Goal: Task Accomplishment & Management: Complete application form

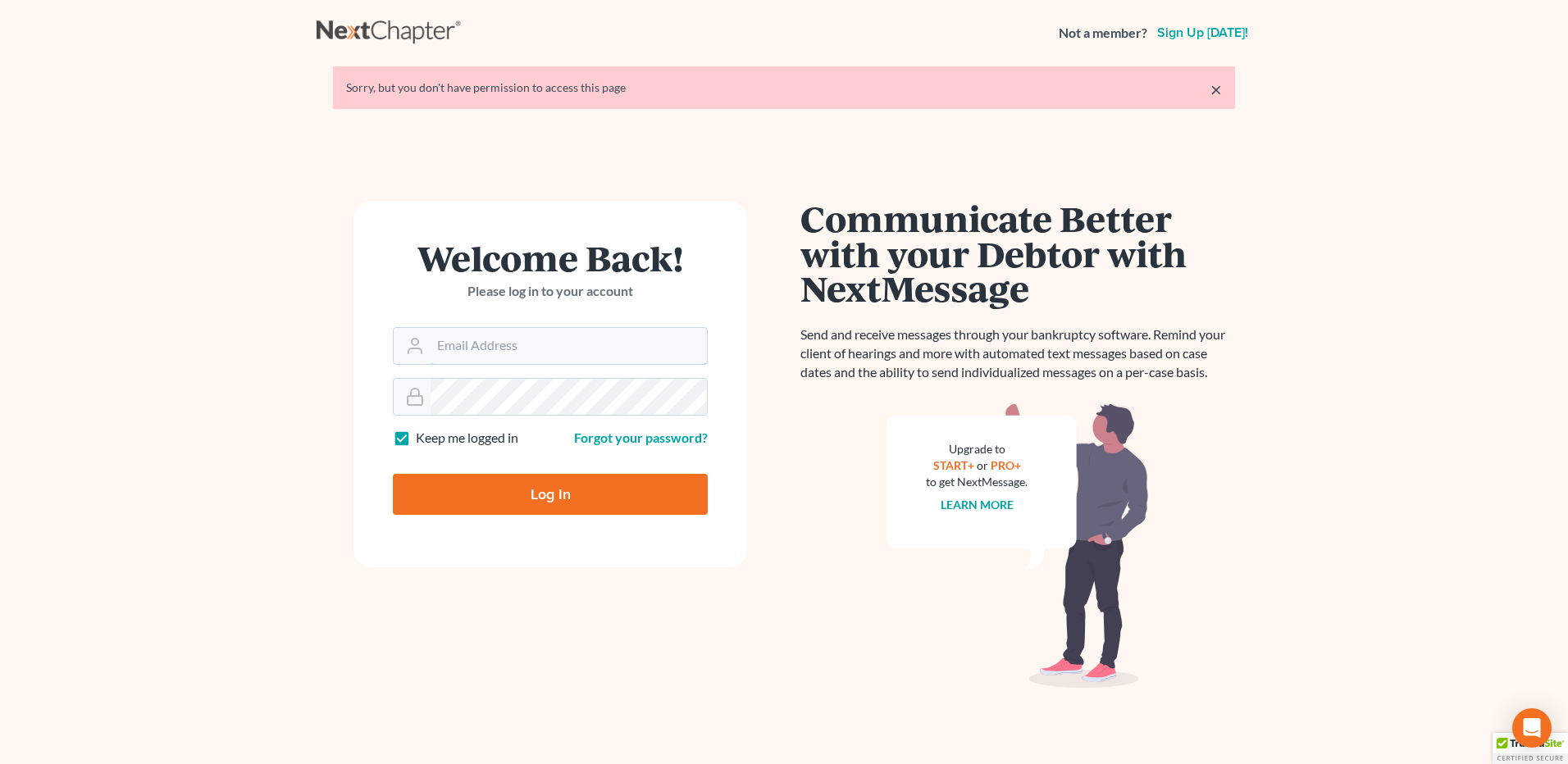
type input "[EMAIL_ADDRESS][DOMAIN_NAME]"
click at [557, 494] on input "Log In" at bounding box center [550, 494] width 315 height 41
type input "Thinking..."
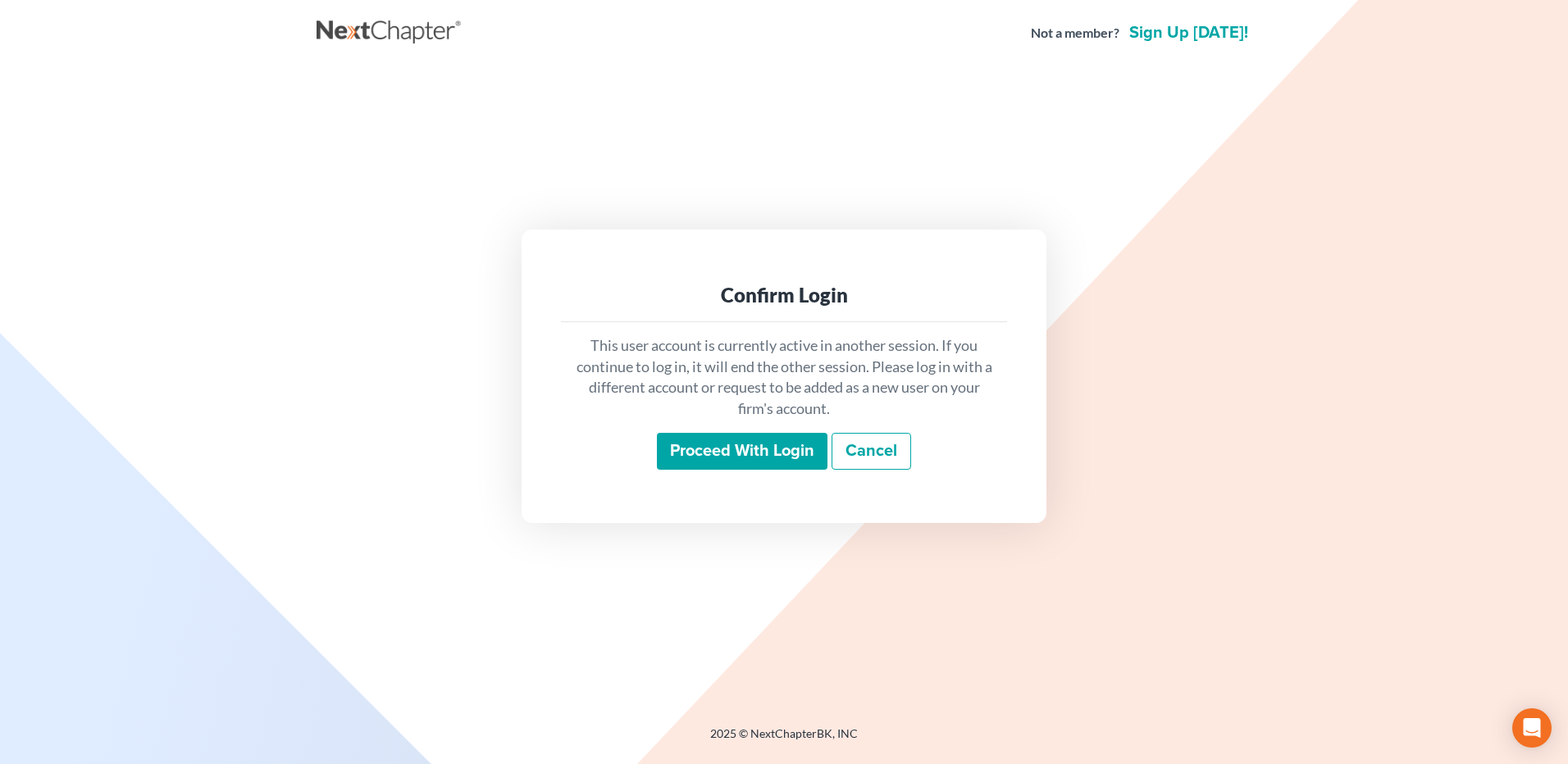
click at [741, 450] on input "Proceed with login" at bounding box center [741, 451] width 171 height 38
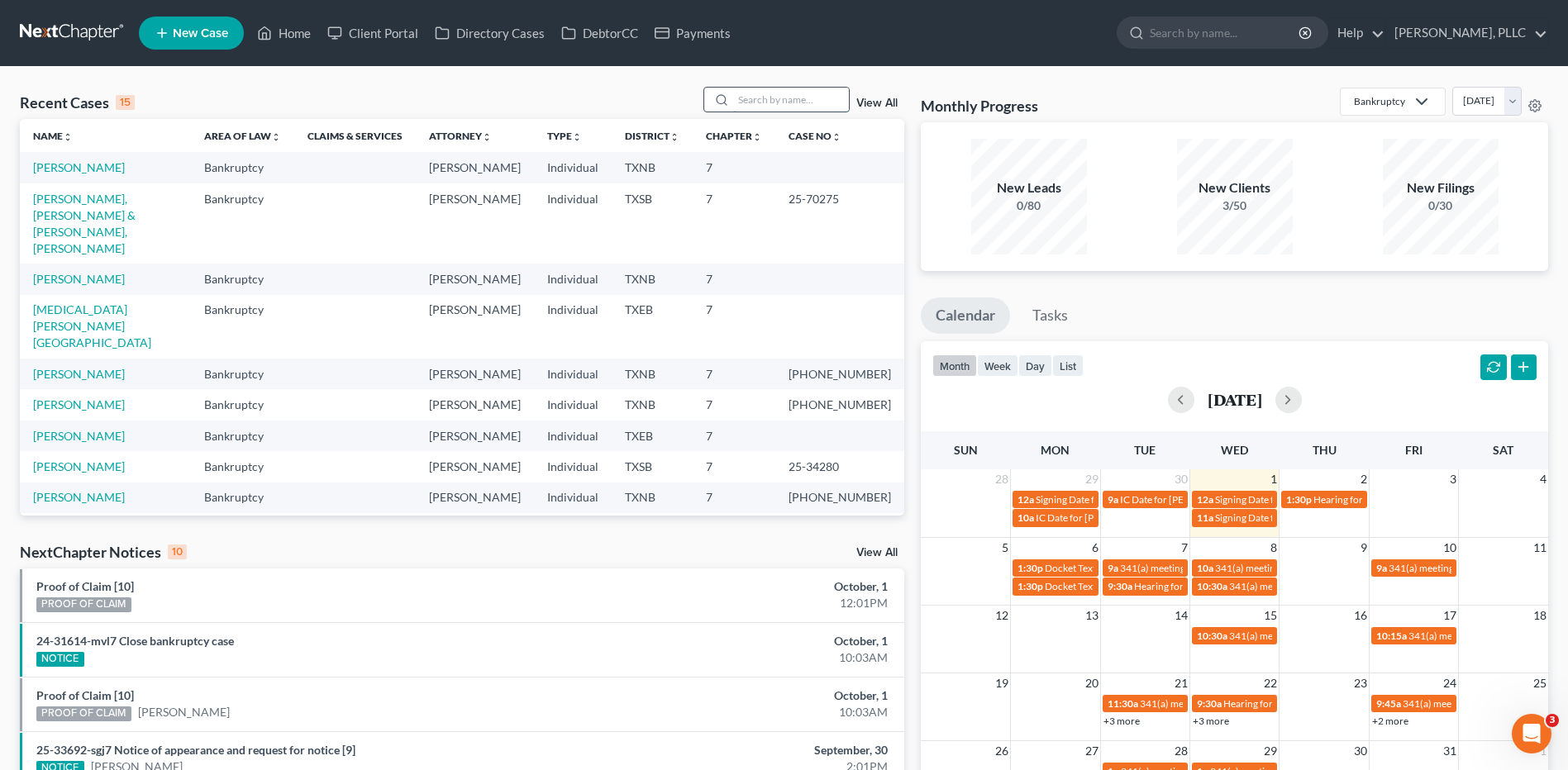
click at [799, 101] on input "search" at bounding box center [791, 99] width 116 height 24
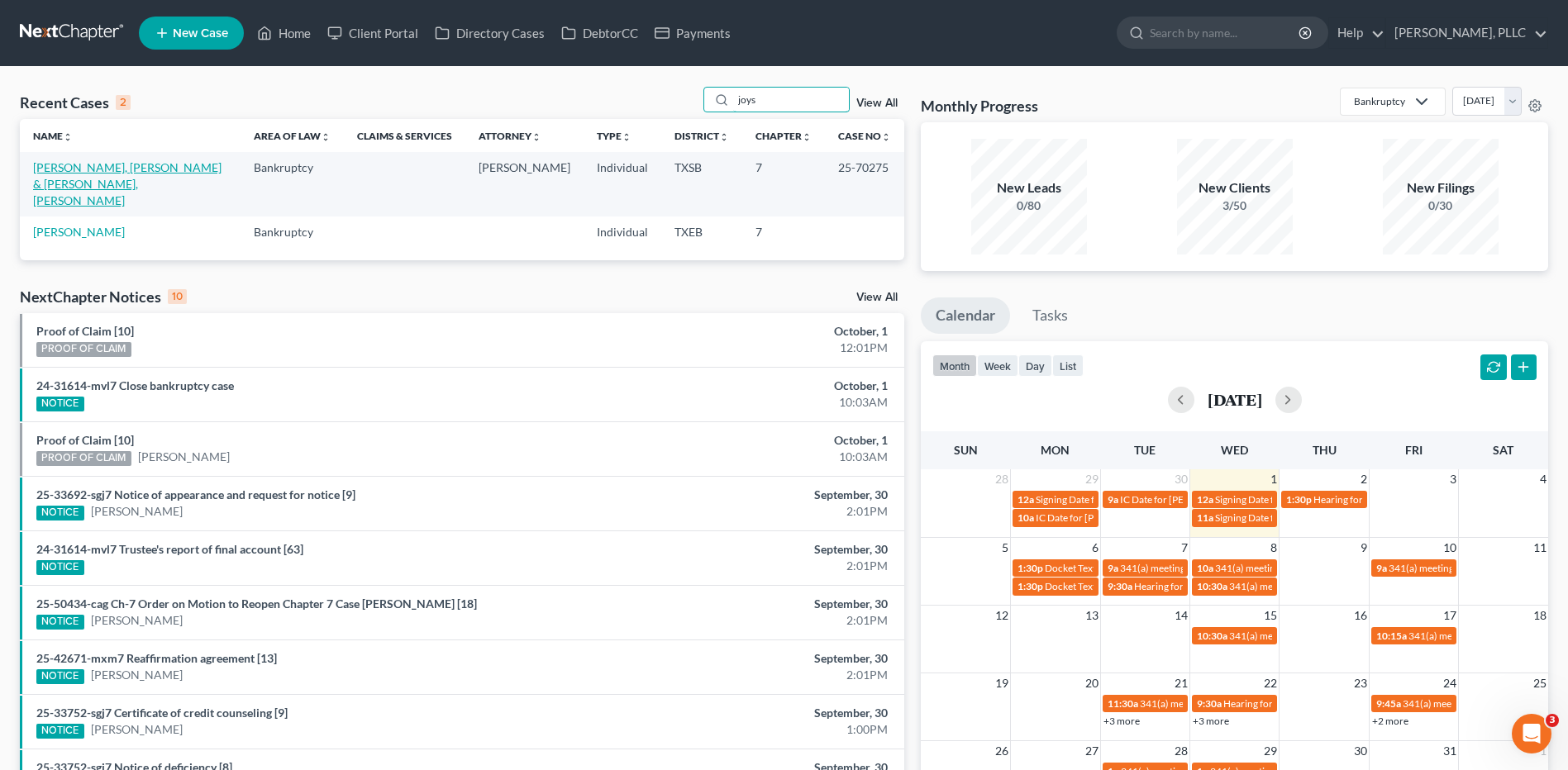
type input "joys"
click at [98, 172] on link "[PERSON_NAME], [PERSON_NAME] & [PERSON_NAME], [PERSON_NAME]" at bounding box center [128, 183] width 189 height 47
select select "6"
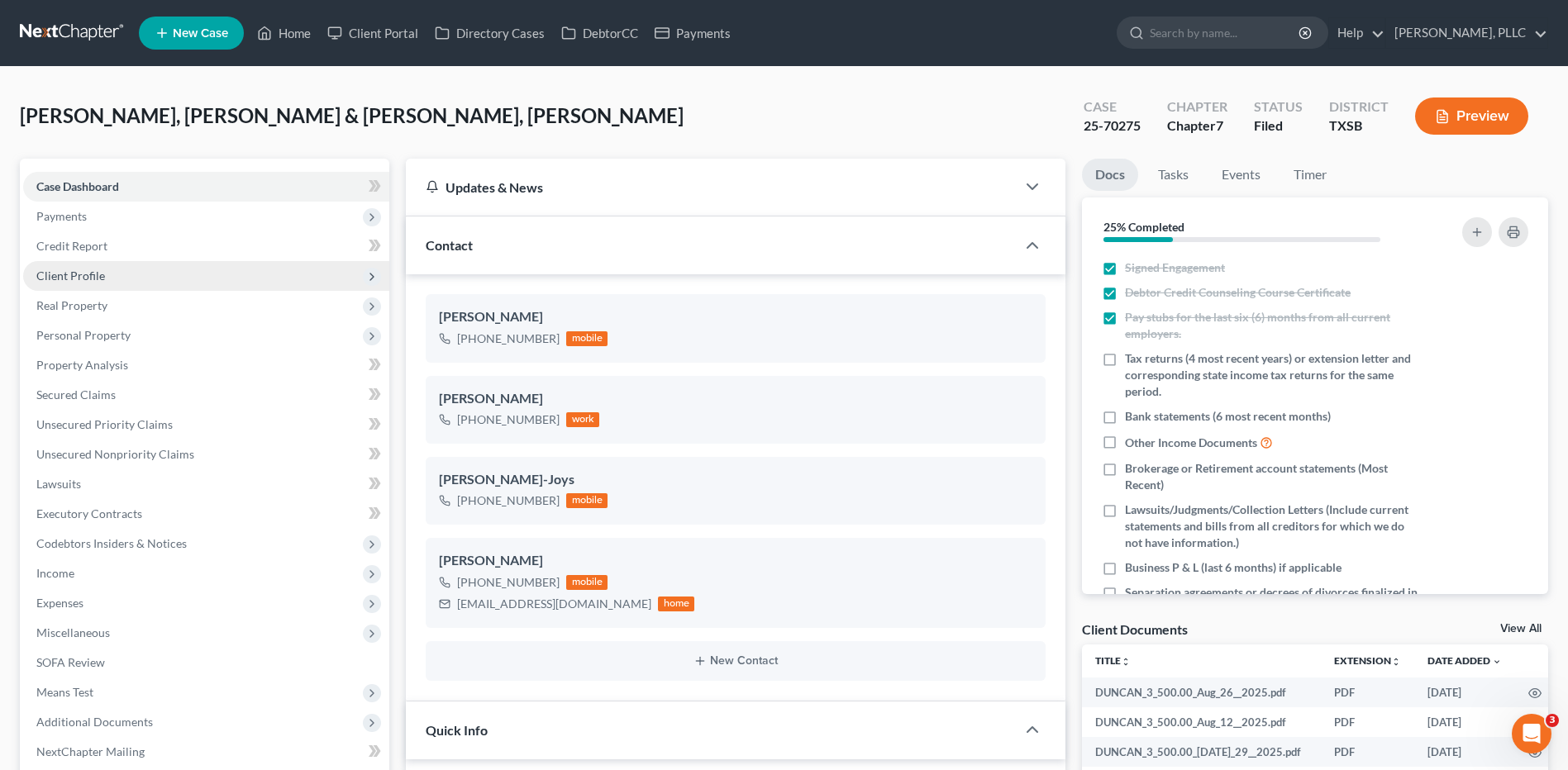
click at [80, 280] on span "Client Profile" at bounding box center [70, 275] width 69 height 14
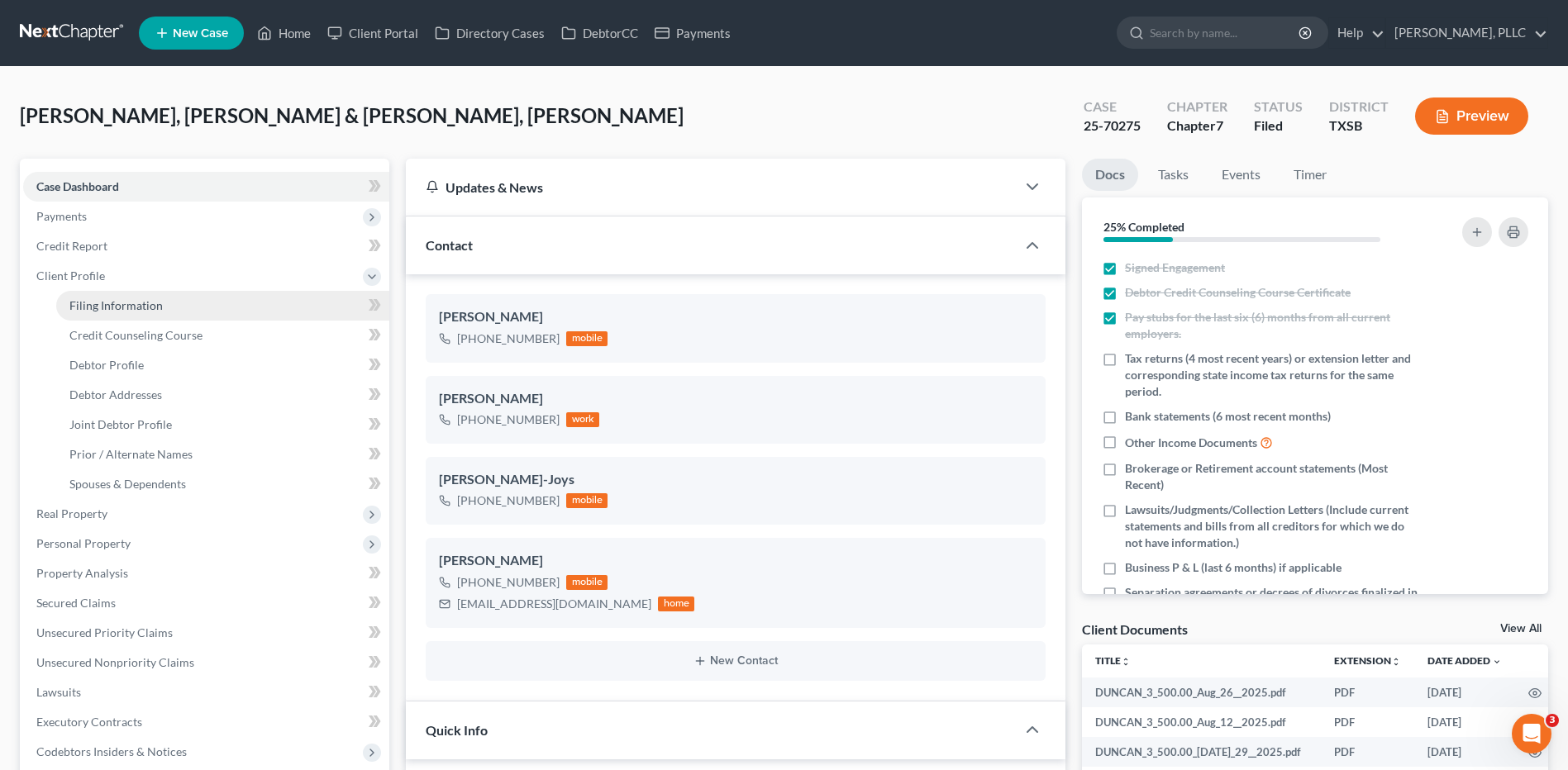
click at [133, 308] on span "Filing Information" at bounding box center [116, 305] width 93 height 14
select select "1"
select select "0"
select select "45"
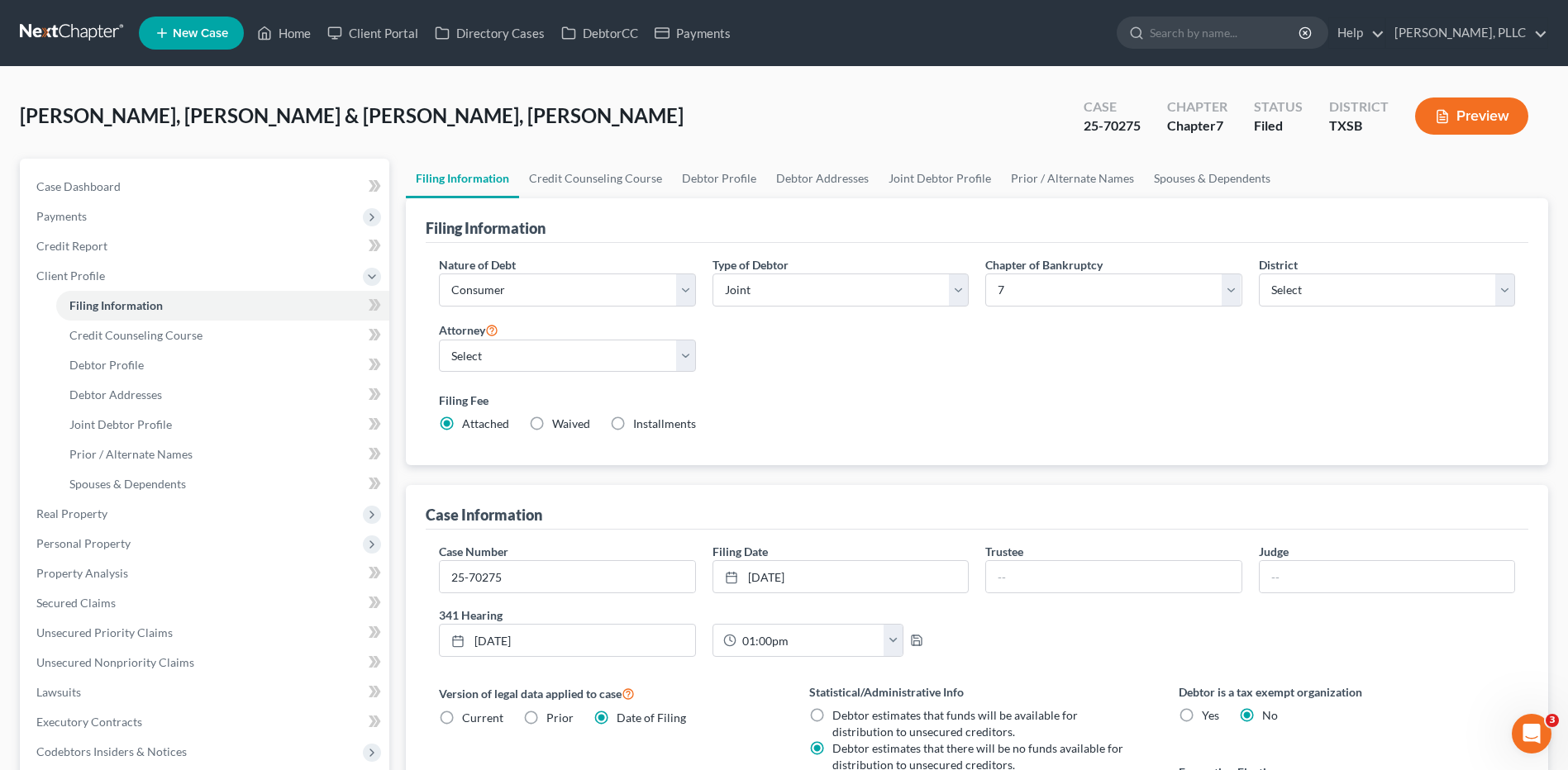
select select "6"
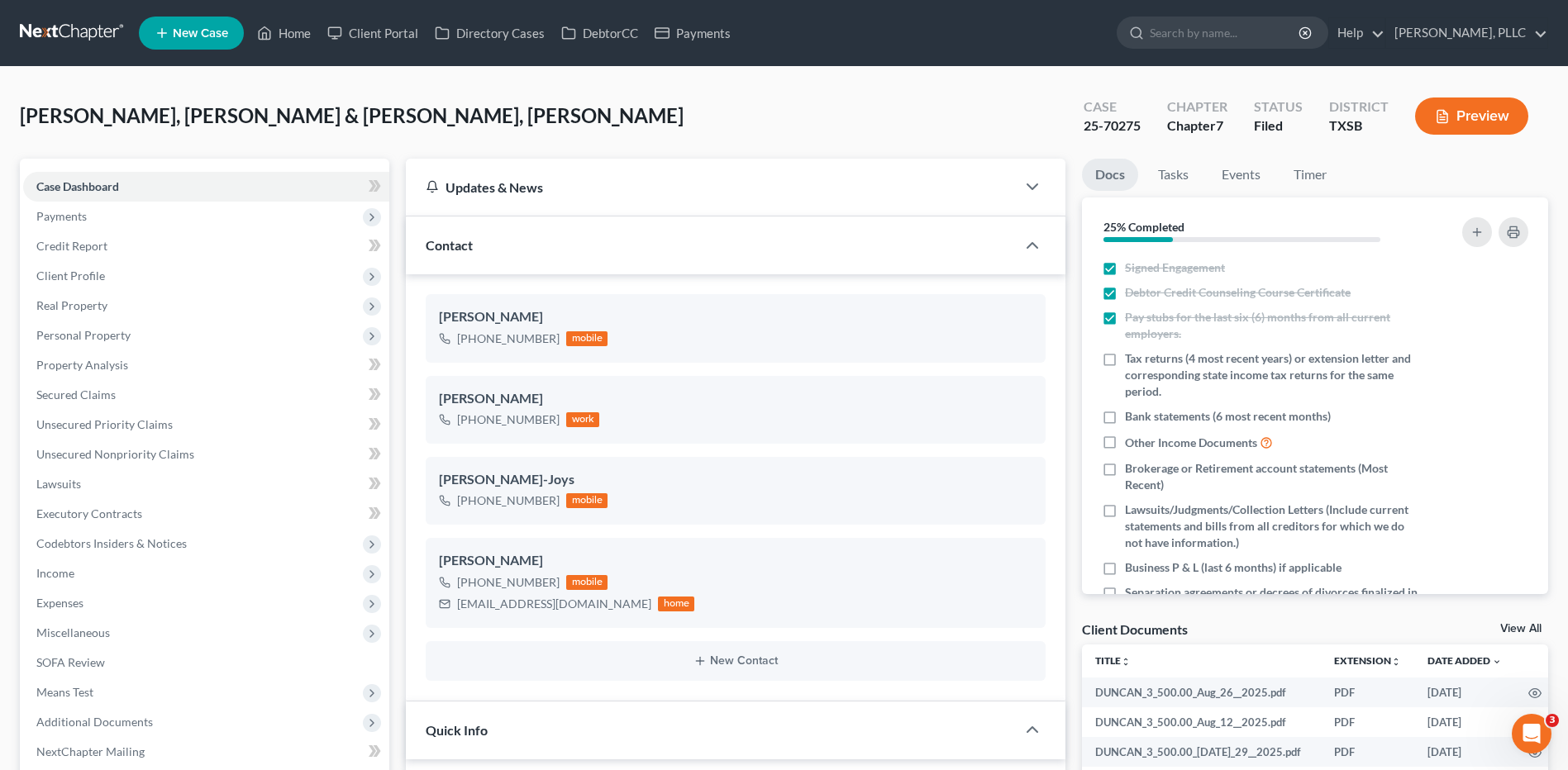
scroll to position [1130, 0]
drag, startPoint x: 533, startPoint y: 604, endPoint x: 454, endPoint y: 610, distance: 79.2
click at [454, 610] on div "dj@chipos.com home" at bounding box center [566, 603] width 255 height 22
copy div "dj@chipos.com"
